Goal: Information Seeking & Learning: Find specific fact

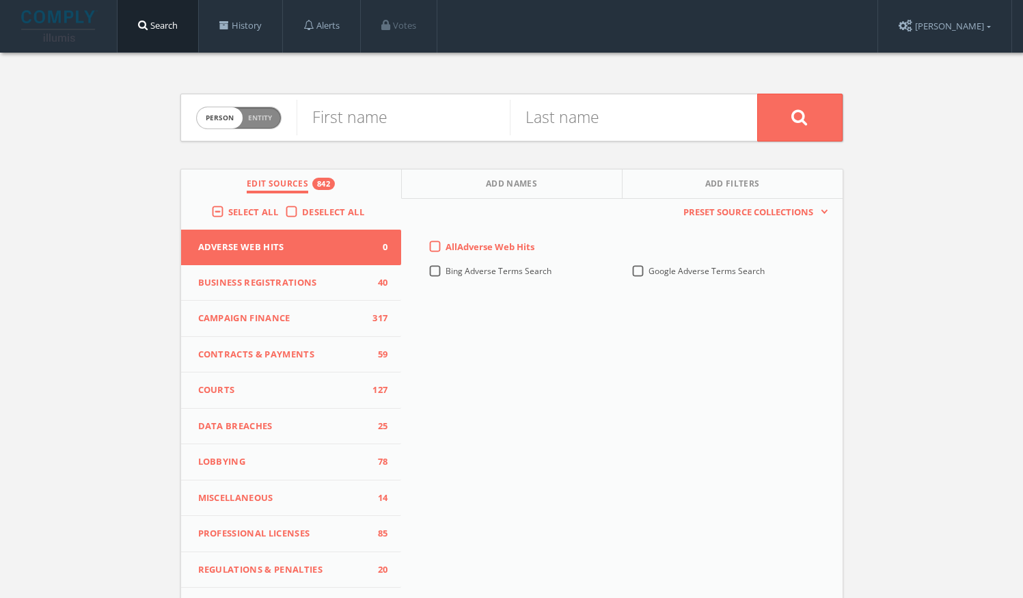
click at [100, 169] on div "Person Entity person First name Last name Edit Sources 842 Add Names Add Filter…" at bounding box center [511, 403] width 1023 height 700
click at [250, 211] on span "Select All" at bounding box center [253, 212] width 50 height 12
click at [0, 0] on input "Select All" at bounding box center [0, 0] width 0 height 0
click at [250, 211] on span "Select All" at bounding box center [253, 212] width 50 height 12
click at [0, 0] on input "Select All" at bounding box center [0, 0] width 0 height 0
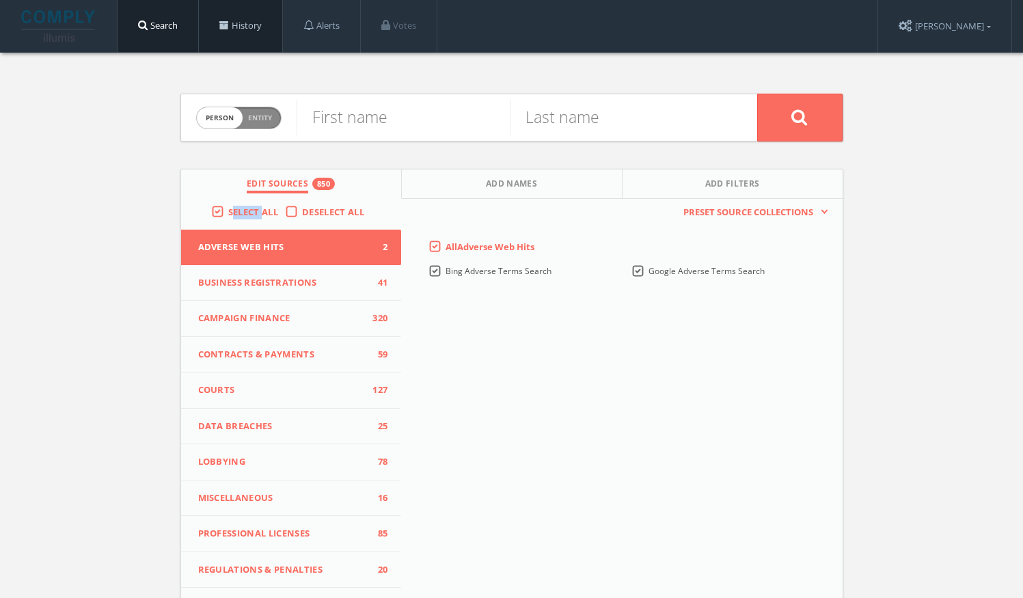
click at [269, 25] on link "History" at bounding box center [240, 26] width 83 height 52
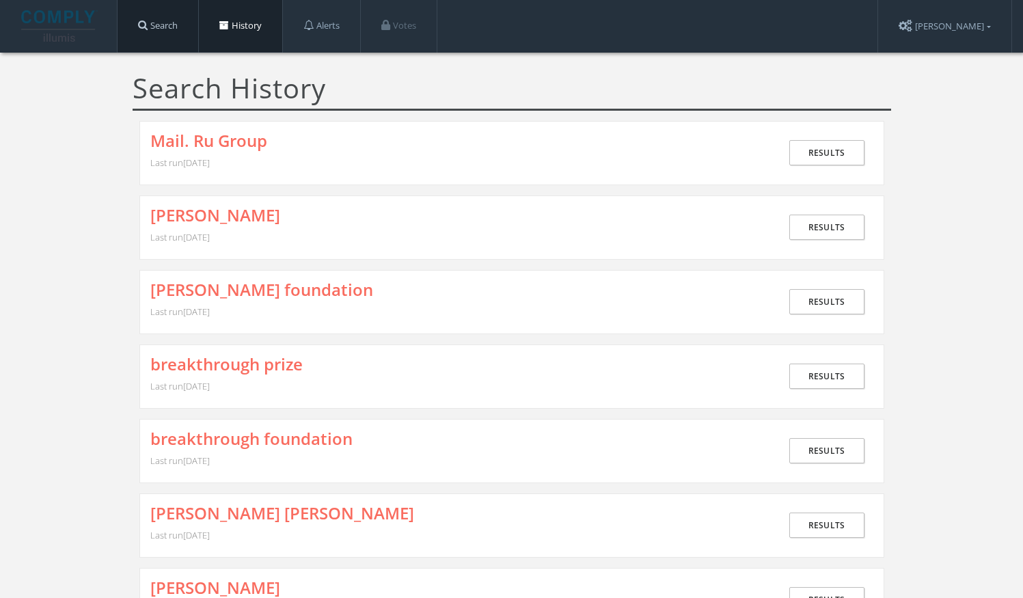
click at [152, 33] on link "Search" at bounding box center [158, 26] width 81 height 52
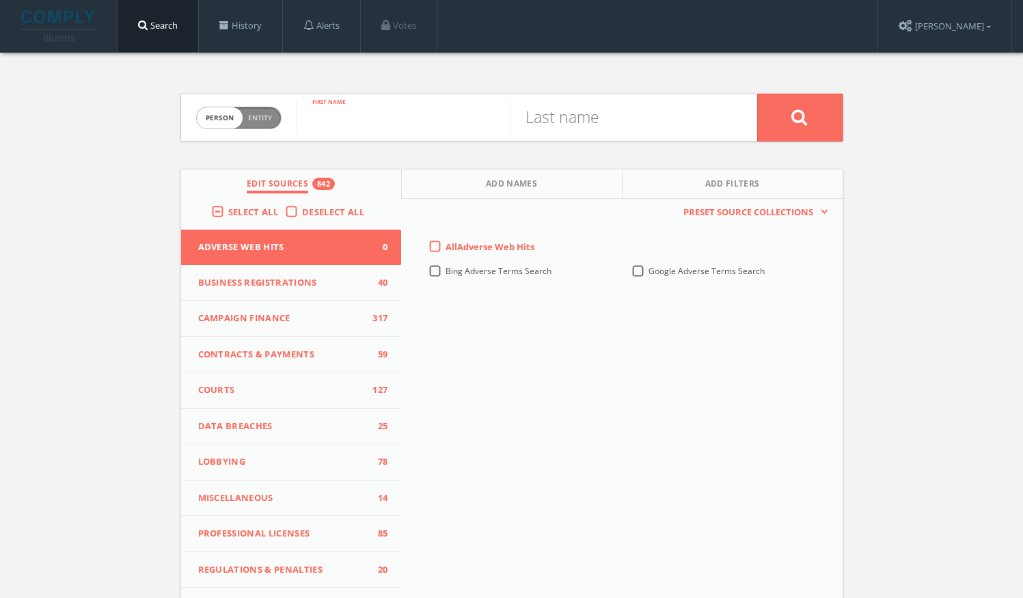
click at [331, 115] on input "text" at bounding box center [403, 118] width 213 height 36
type input "[PERSON_NAME]"
click at [228, 206] on label "Select All" at bounding box center [256, 213] width 57 height 14
click at [0, 0] on input "Select All" at bounding box center [0, 0] width 0 height 0
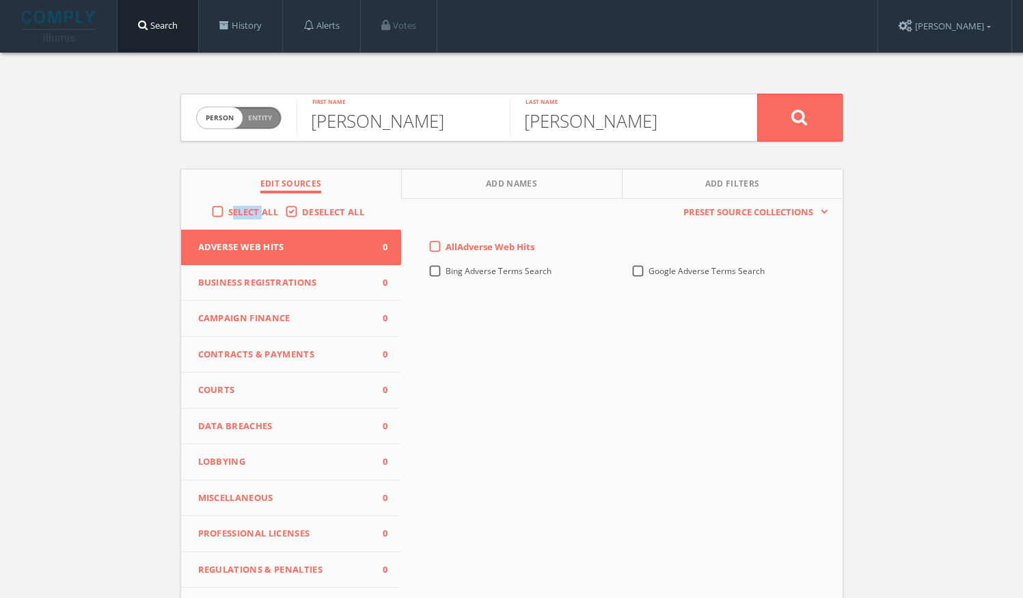
click at [228, 206] on label "Select All" at bounding box center [256, 213] width 57 height 14
click at [0, 0] on input "Select All" at bounding box center [0, 0] width 0 height 0
click at [781, 117] on button at bounding box center [799, 118] width 85 height 48
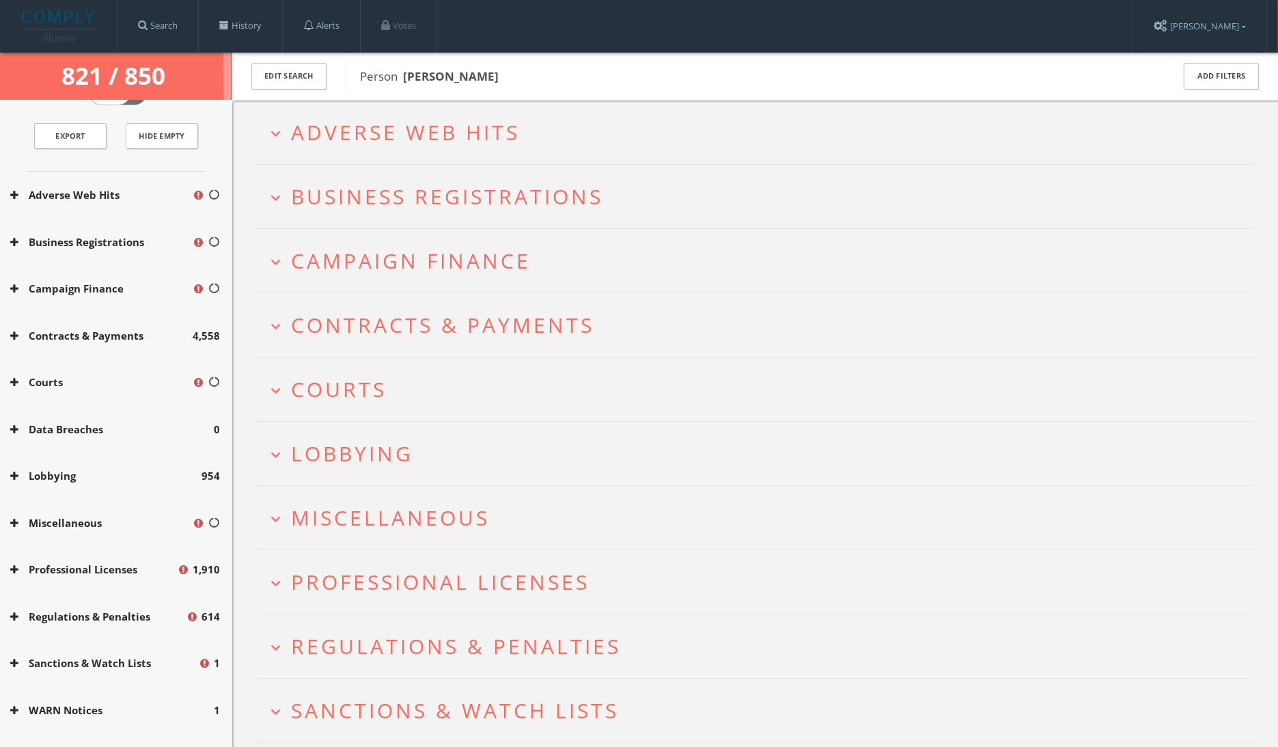
scroll to position [61, 0]
click at [375, 508] on span "Miscellaneous" at bounding box center [390, 518] width 199 height 28
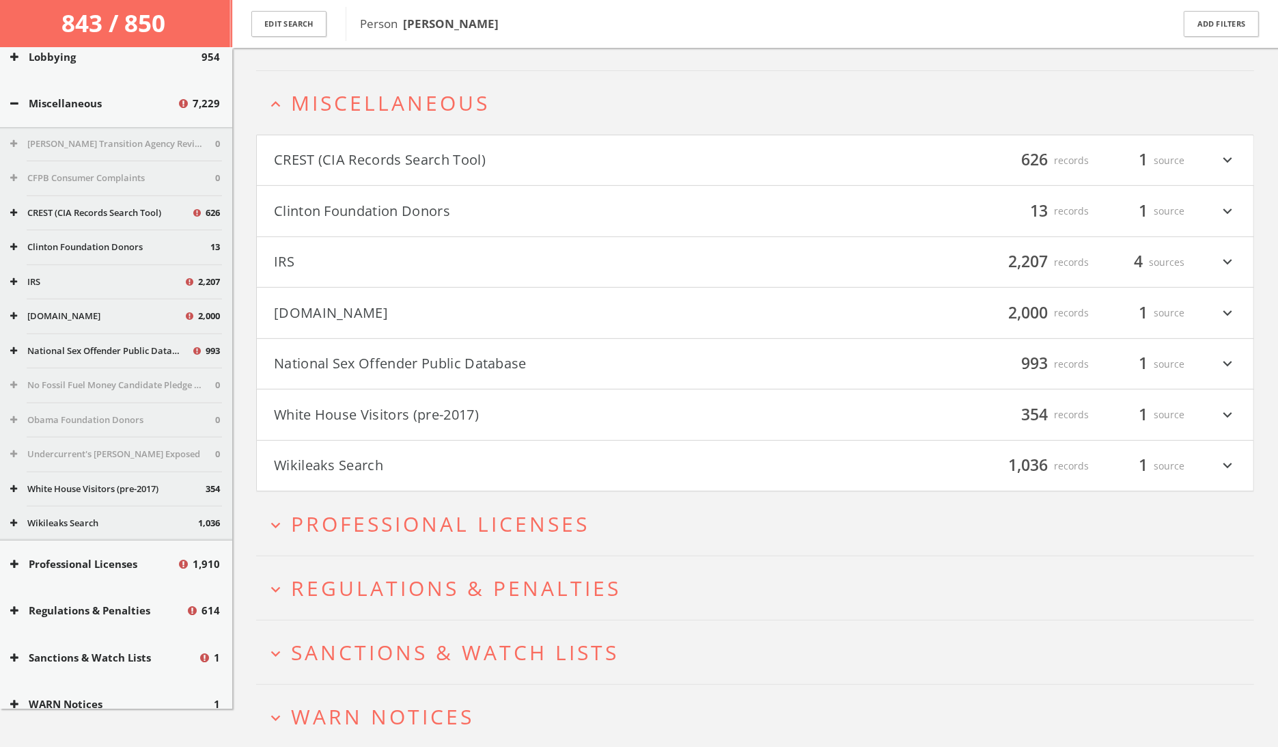
scroll to position [432, 0]
click at [63, 95] on button "Miscellaneous" at bounding box center [93, 101] width 167 height 16
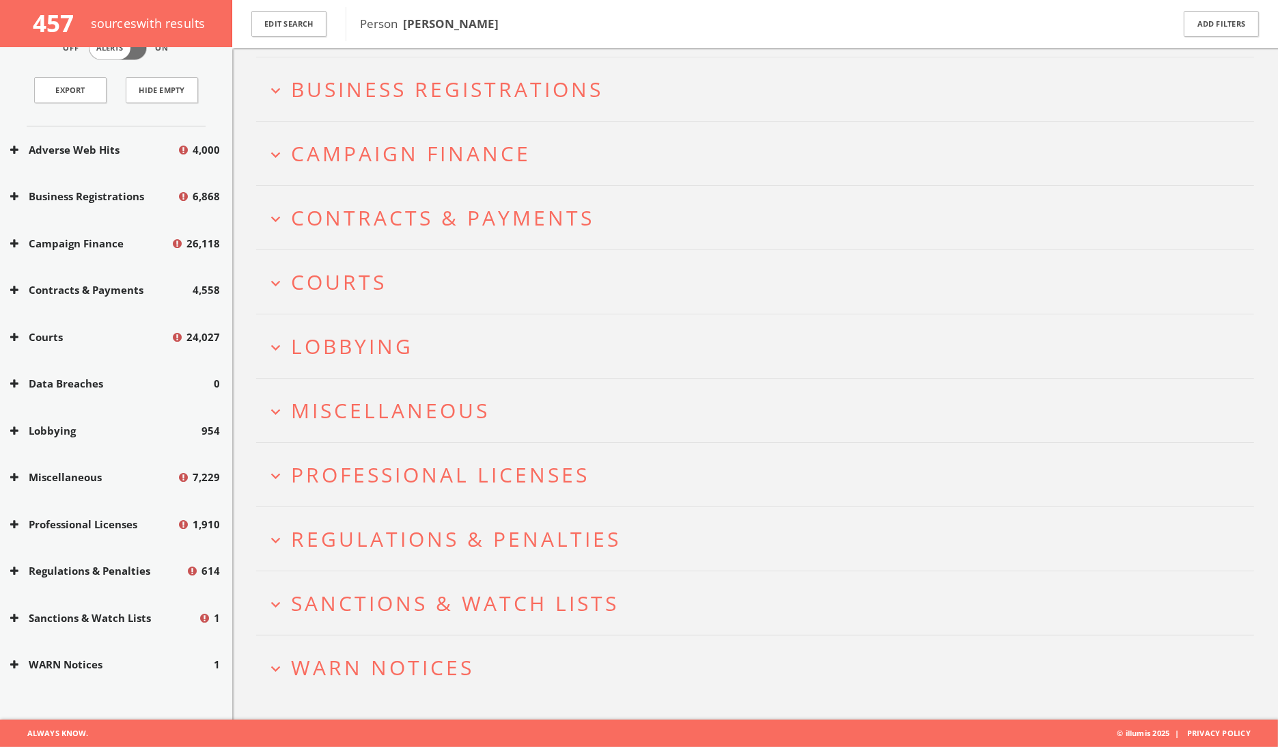
scroll to position [50, 0]
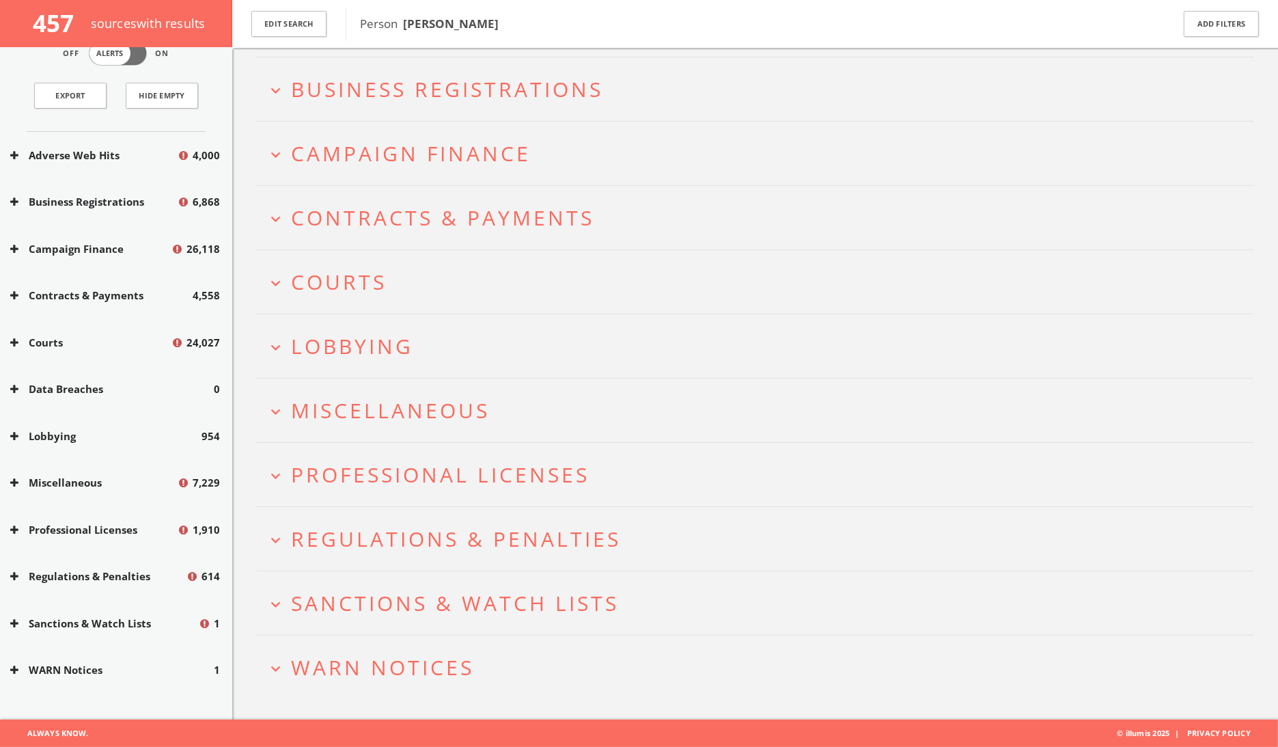
click at [245, 342] on div "expand_more Adverse Web Hits expand_more Business Registrations expand_more Cam…" at bounding box center [755, 329] width 1046 height 781
